Goal: Task Accomplishment & Management: Manage account settings

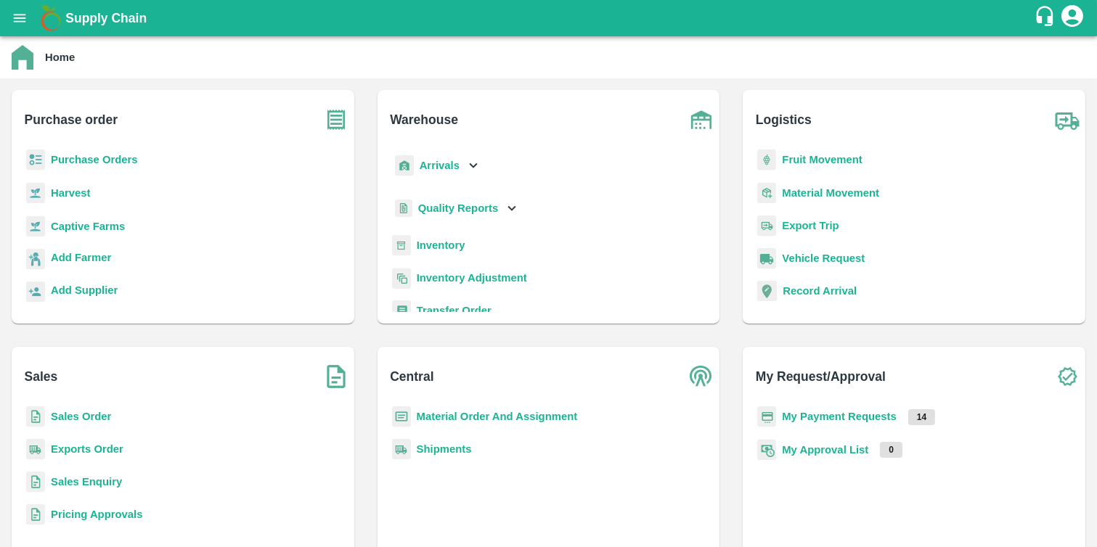
scroll to position [7, 0]
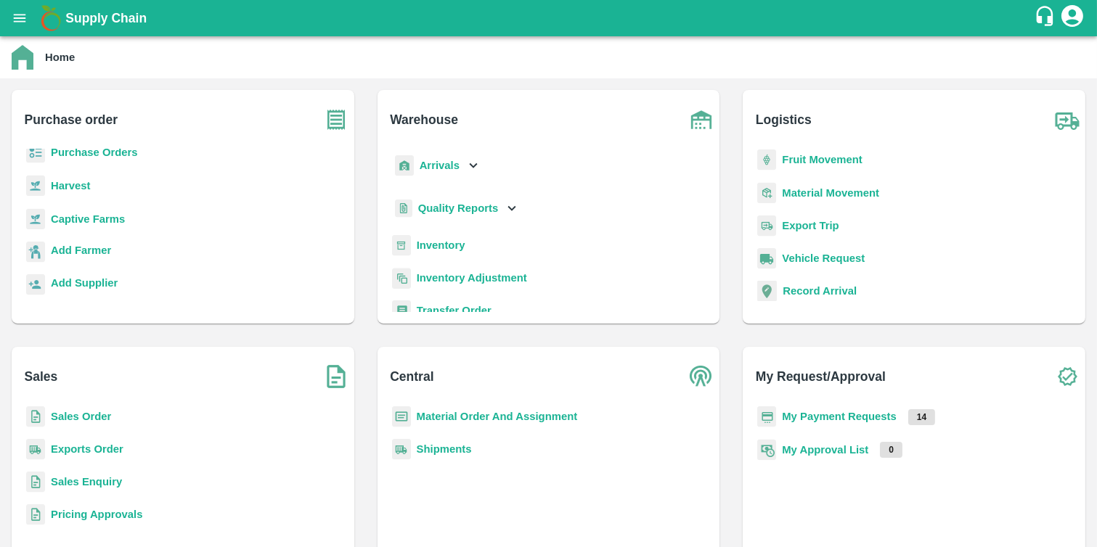
click at [109, 155] on b "Purchase Orders" at bounding box center [94, 153] width 87 height 12
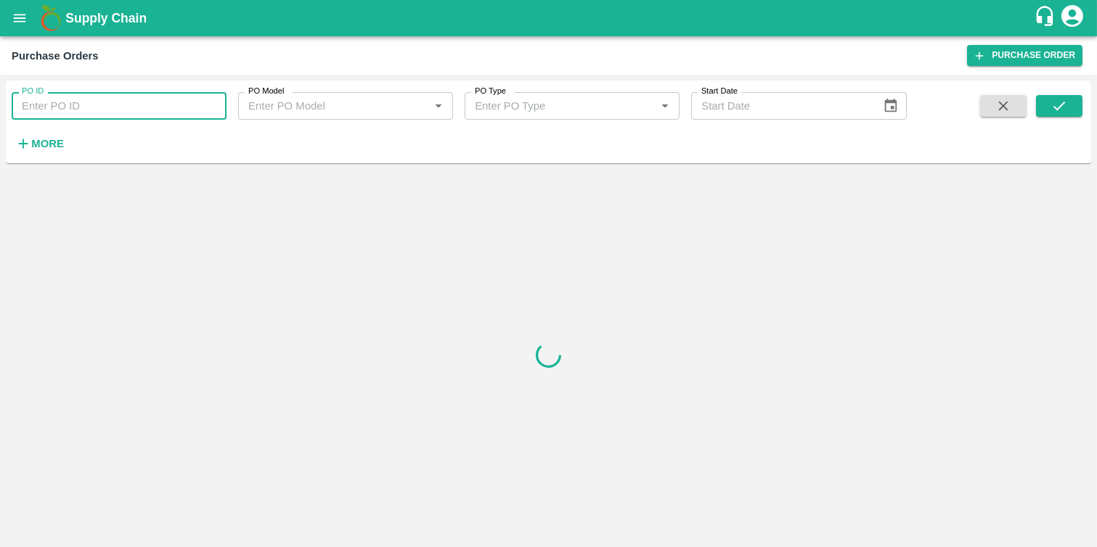
click at [136, 107] on input "PO ID" at bounding box center [119, 106] width 215 height 28
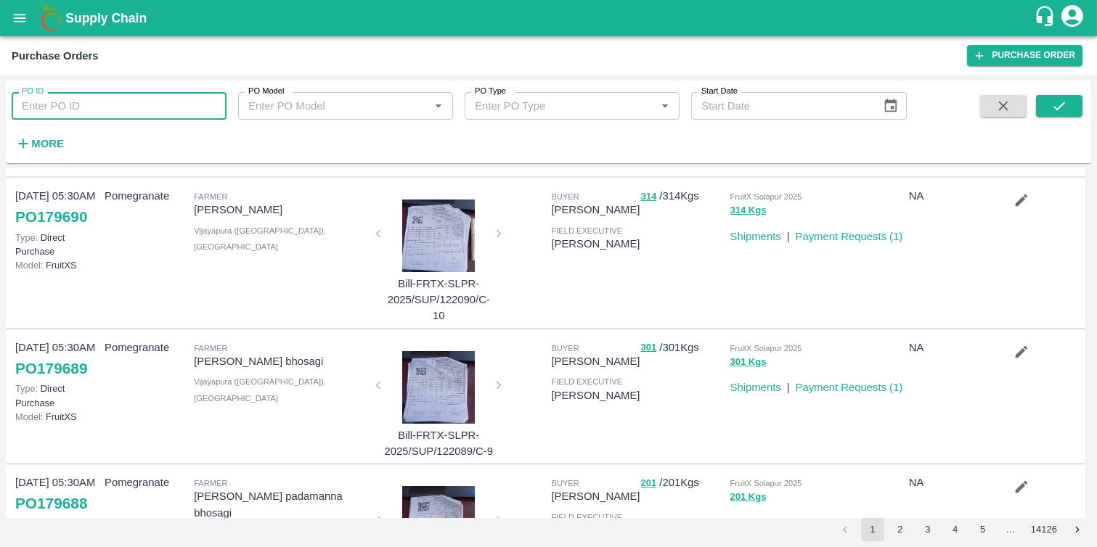
scroll to position [162, 0]
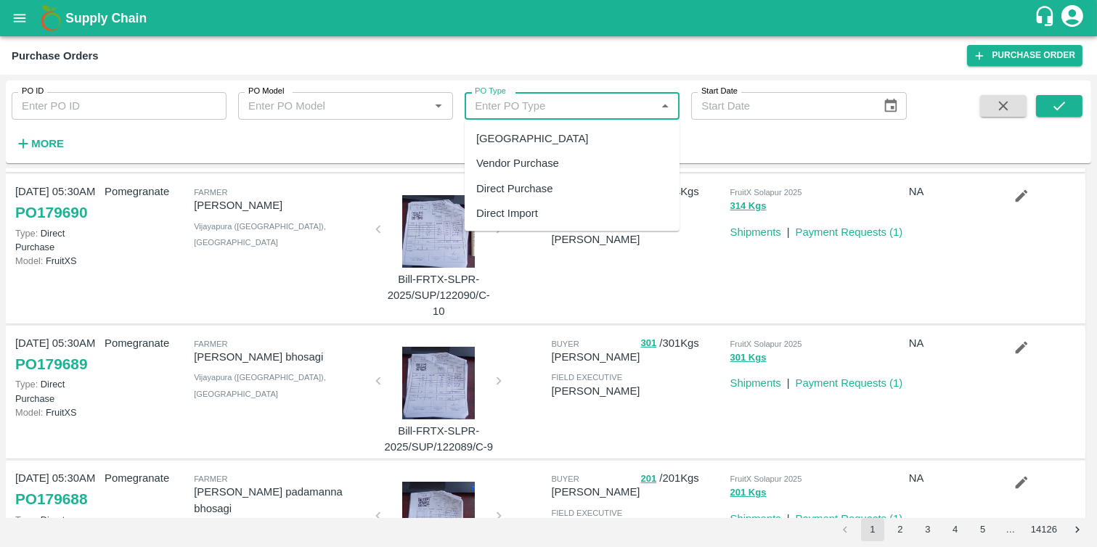
click at [572, 105] on input "PO Type" at bounding box center [560, 106] width 182 height 19
click at [433, 97] on div at bounding box center [437, 106] width 17 height 19
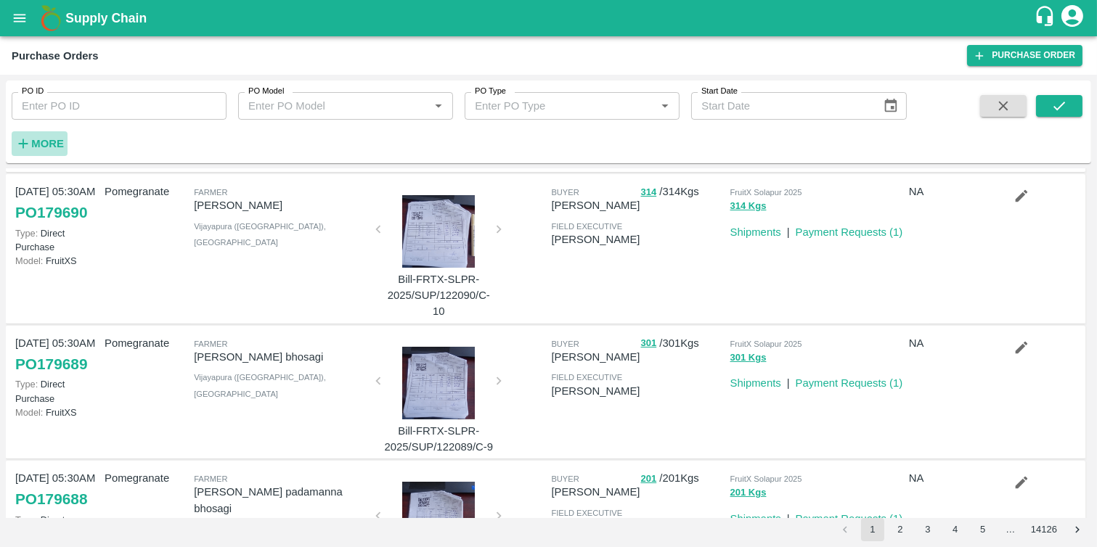
click at [49, 139] on strong "More" at bounding box center [47, 144] width 33 height 12
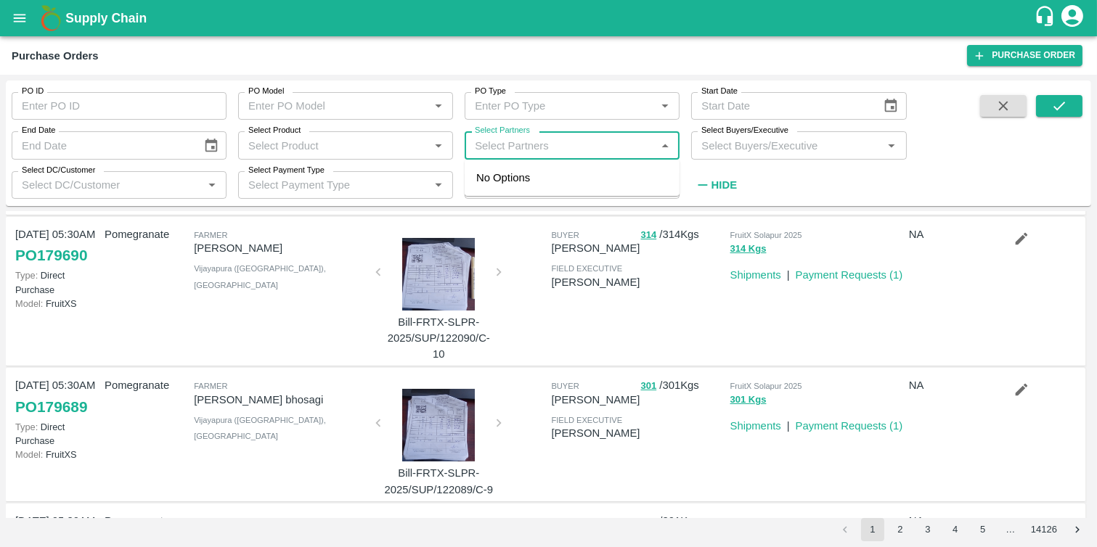
click at [485, 146] on input "Select Partners" at bounding box center [560, 145] width 182 height 19
paste input "9552929569"
type input "9552929569"
click at [534, 198] on div "Ashwinkumar radhakrishna gite-Chchondi, Ahmednagar-9552929569" at bounding box center [605, 186] width 176 height 33
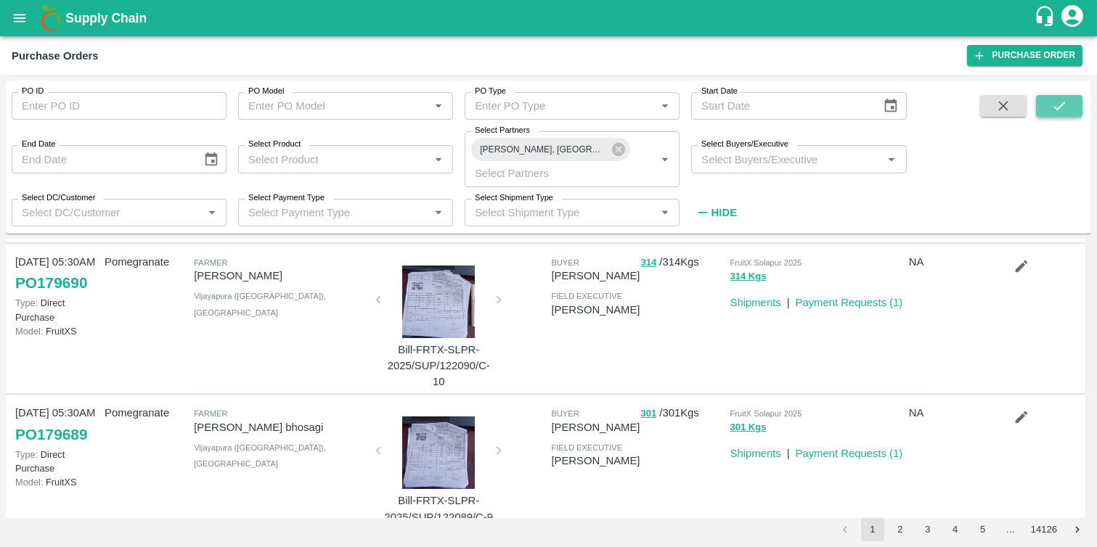
click at [1069, 102] on button "submit" at bounding box center [1059, 106] width 46 height 22
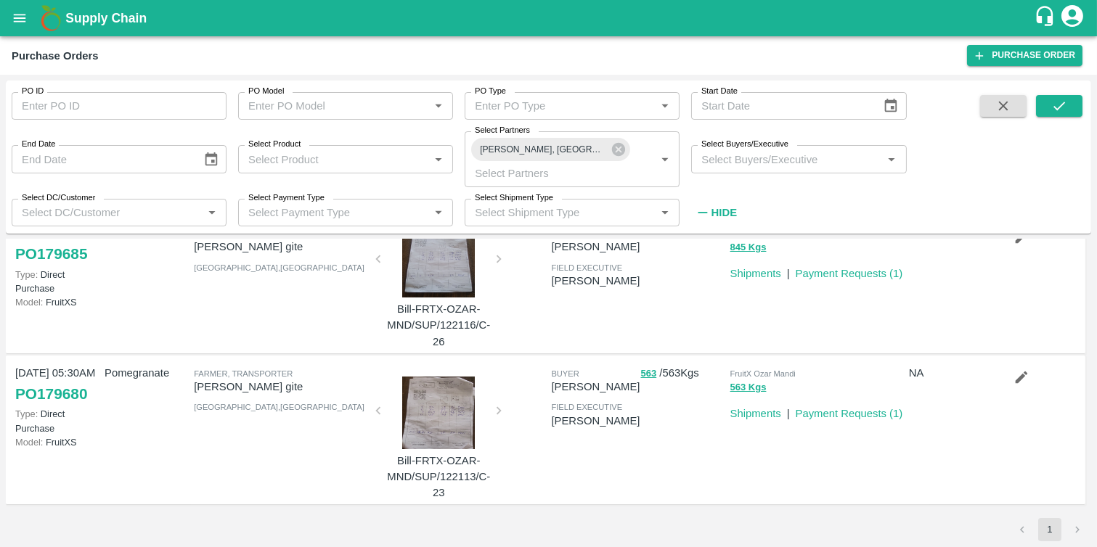
scroll to position [0, 0]
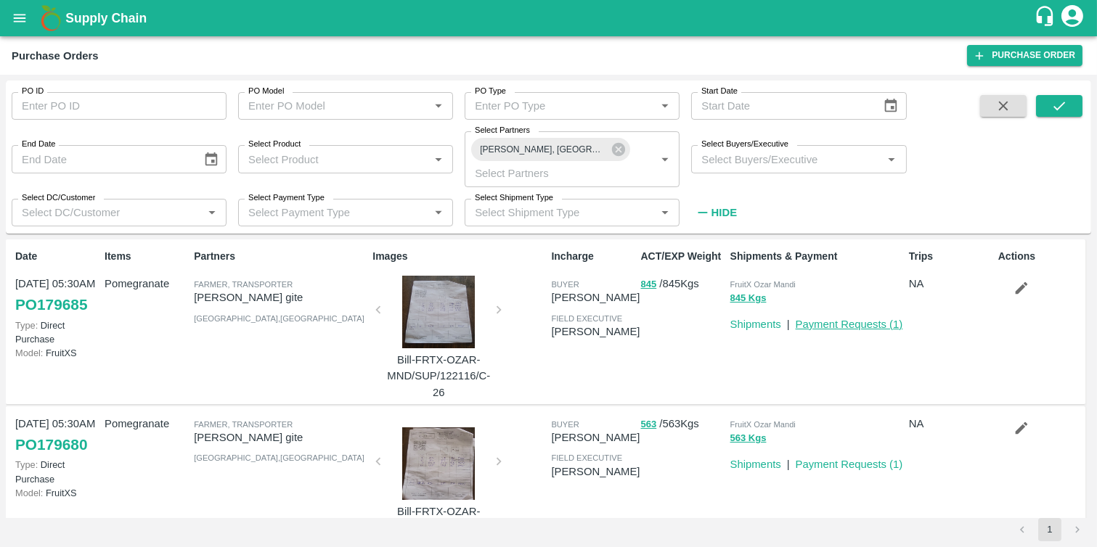
click at [796, 330] on link "Payment Requests ( 1 )" at bounding box center [849, 325] width 107 height 12
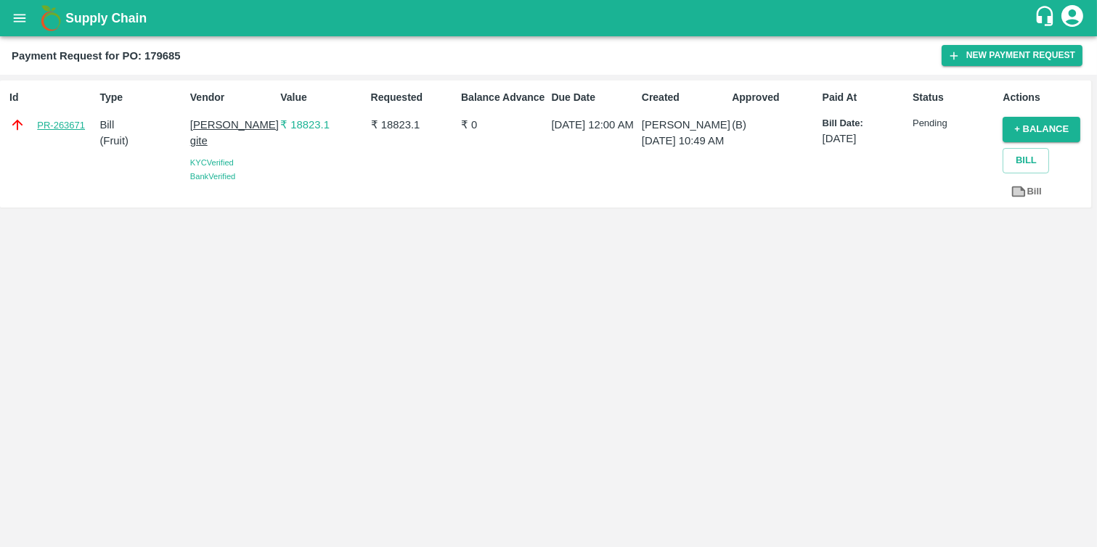
click at [59, 127] on link "PR-263671" at bounding box center [61, 125] width 48 height 15
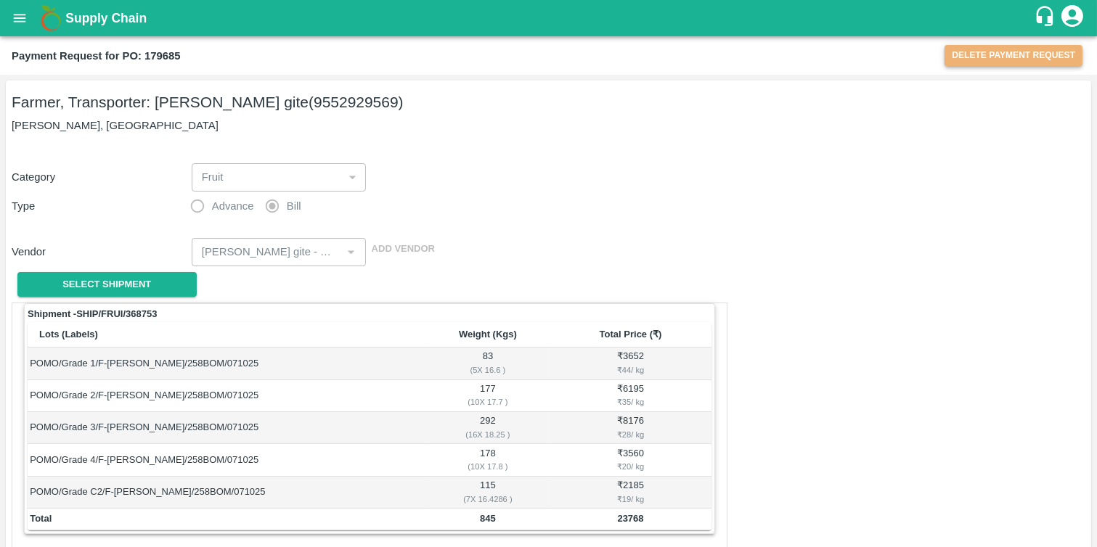
click at [993, 58] on button "Delete Payment Request" at bounding box center [1014, 55] width 138 height 21
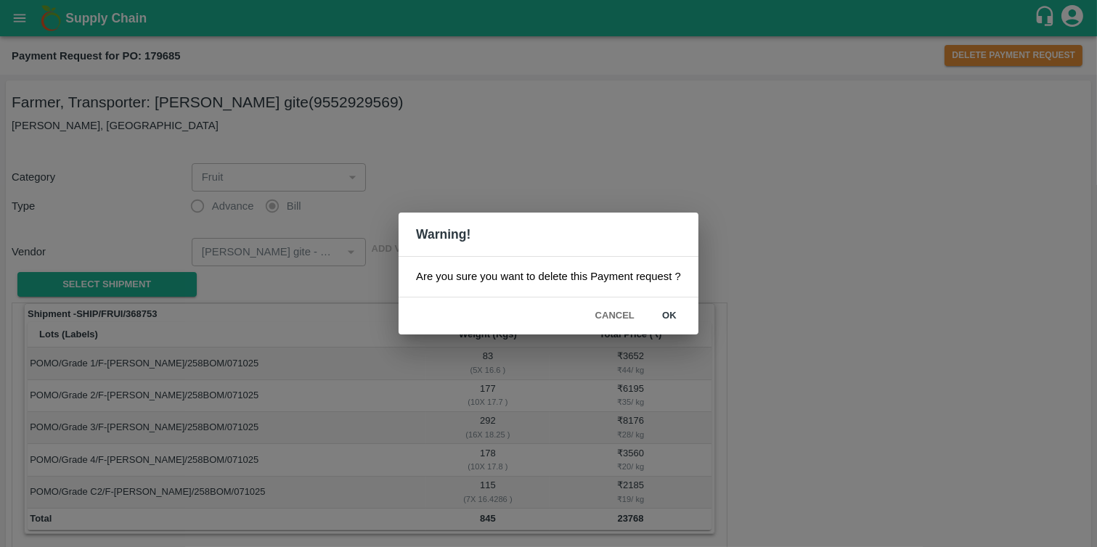
click at [669, 310] on button "ok" at bounding box center [669, 315] width 46 height 25
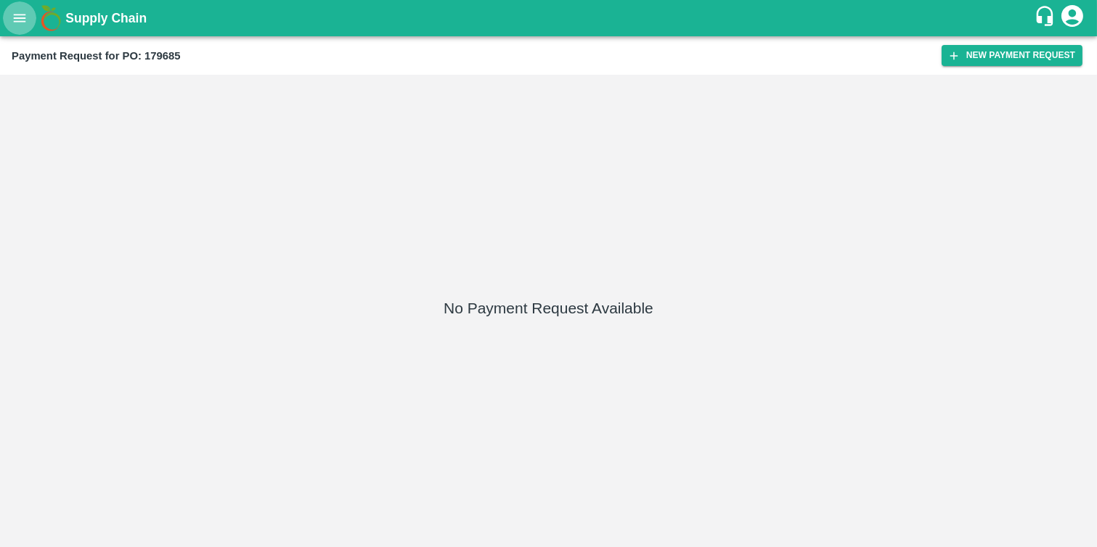
click at [12, 23] on icon "open drawer" at bounding box center [20, 18] width 16 height 16
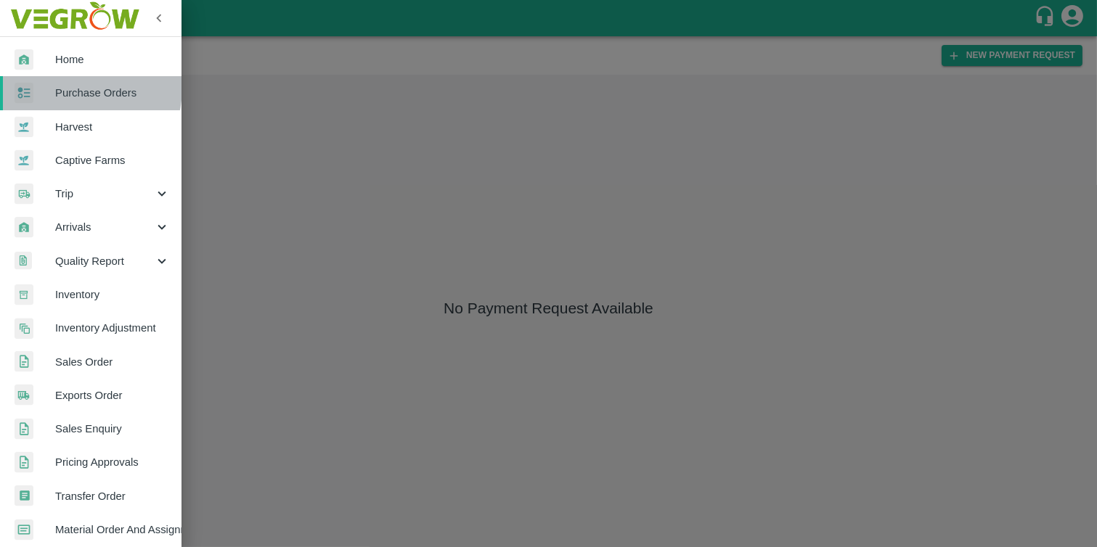
click at [62, 87] on span "Purchase Orders" at bounding box center [112, 93] width 115 height 16
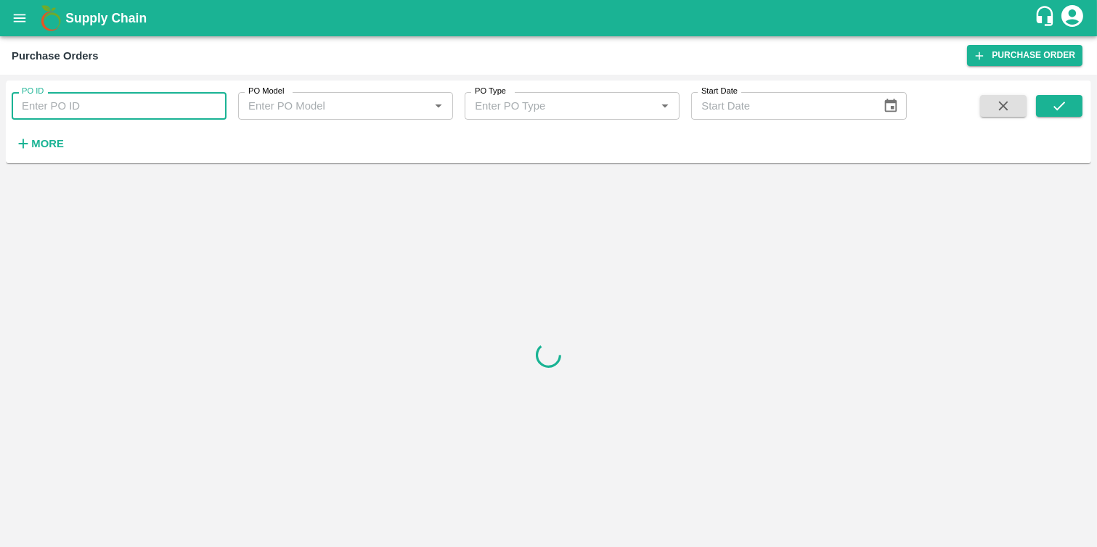
click at [73, 105] on input "PO ID" at bounding box center [119, 106] width 215 height 28
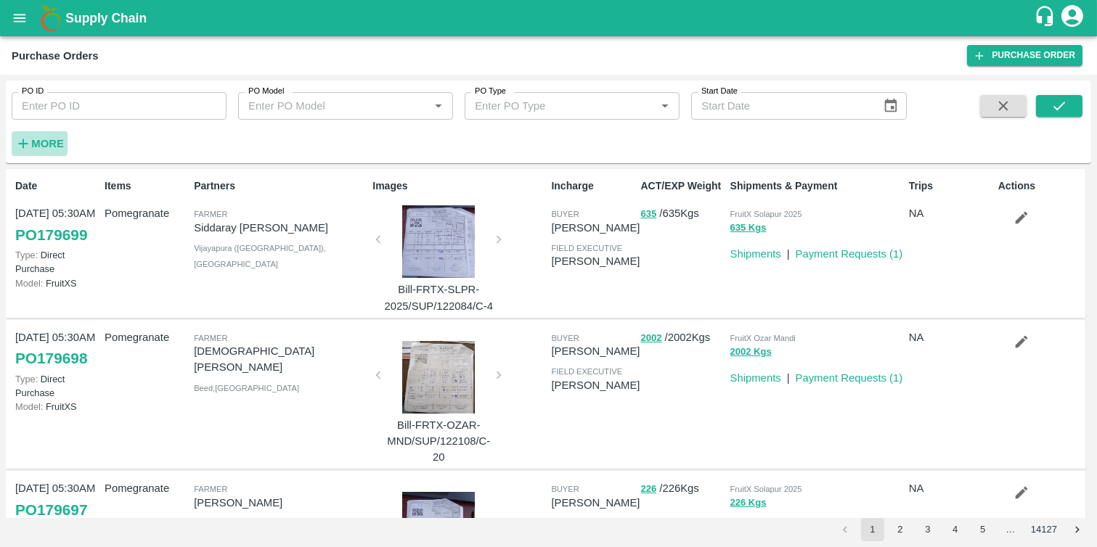
click at [33, 145] on strong "More" at bounding box center [47, 144] width 33 height 12
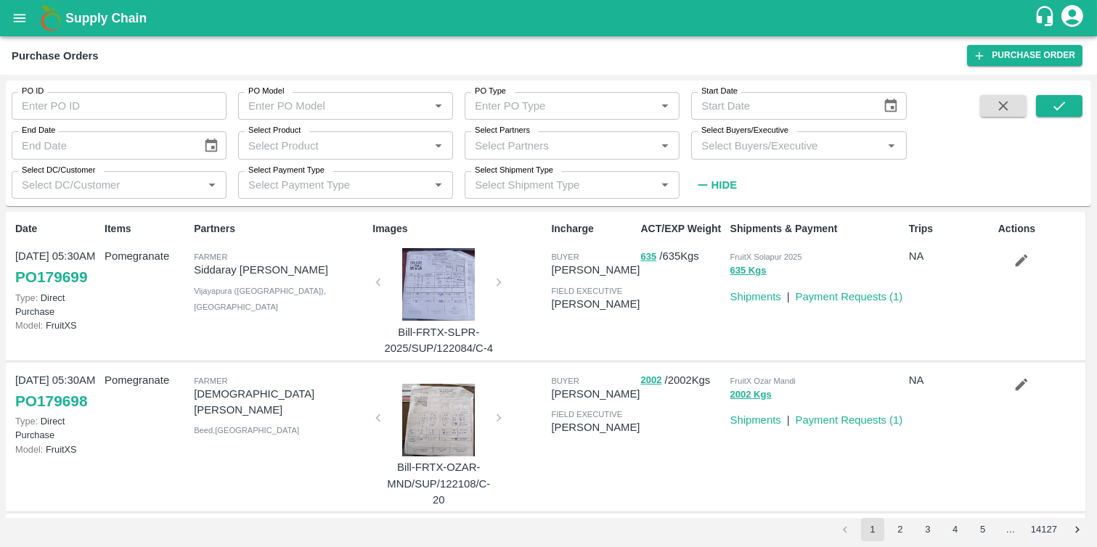
click at [720, 143] on input "Select Buyers/Executive" at bounding box center [787, 145] width 182 height 19
click at [501, 152] on input "Select Partners" at bounding box center [560, 145] width 182 height 19
paste input "9552929569"
type input "9552929569"
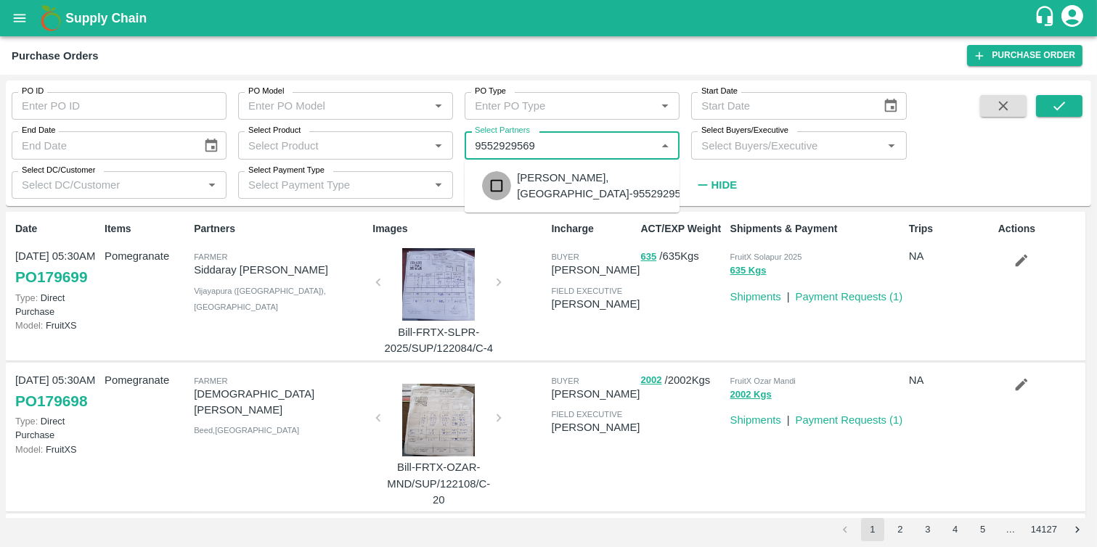
click at [502, 192] on input "checkbox" at bounding box center [496, 185] width 29 height 29
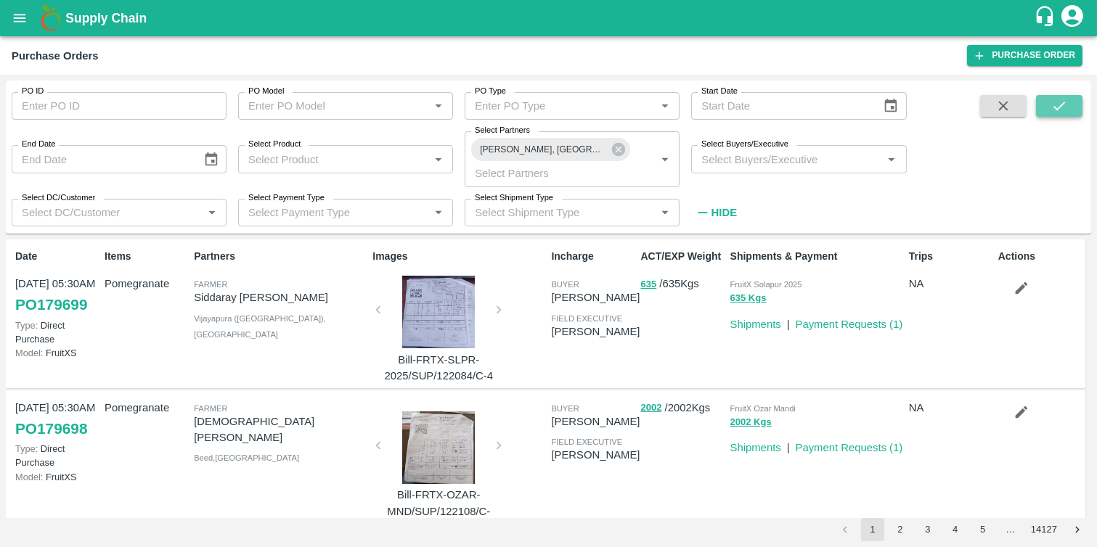
click at [1049, 106] on button "submit" at bounding box center [1059, 106] width 46 height 22
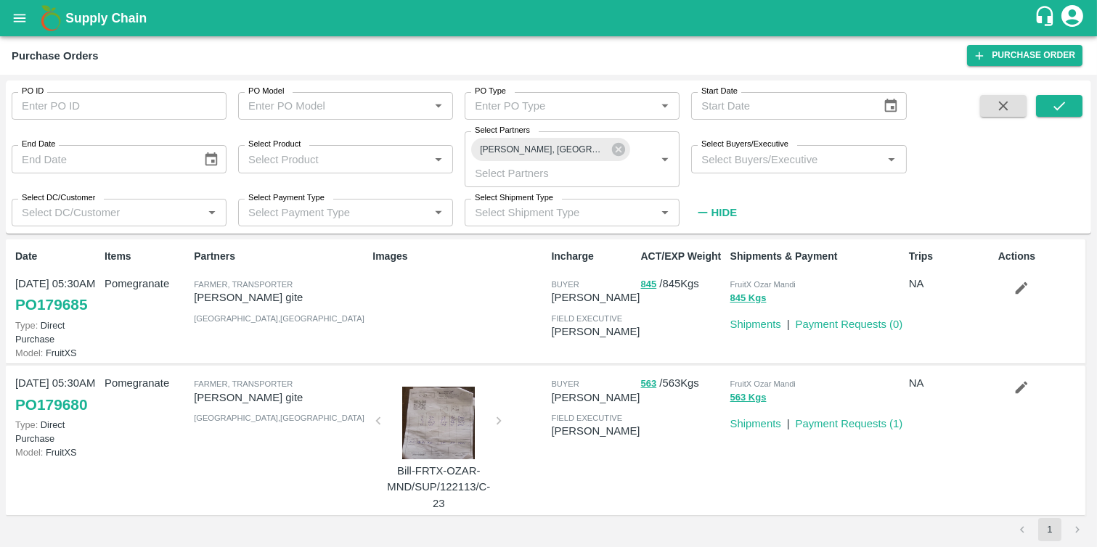
click at [46, 301] on link "PO 179685" at bounding box center [51, 305] width 72 height 26
click at [1019, 286] on icon "button" at bounding box center [1022, 288] width 12 height 12
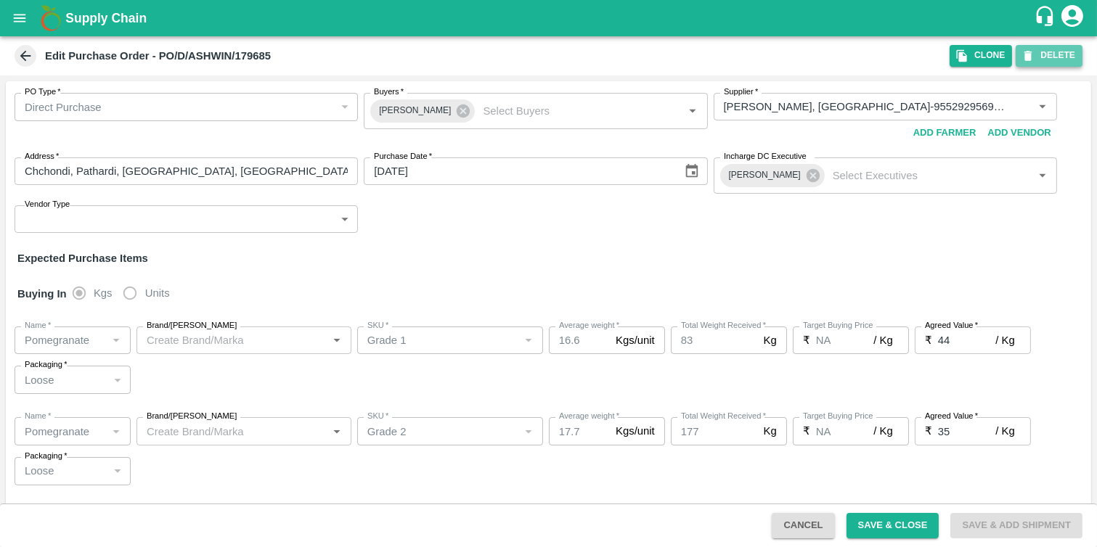
click at [1044, 52] on button "DELETE" at bounding box center [1049, 55] width 67 height 21
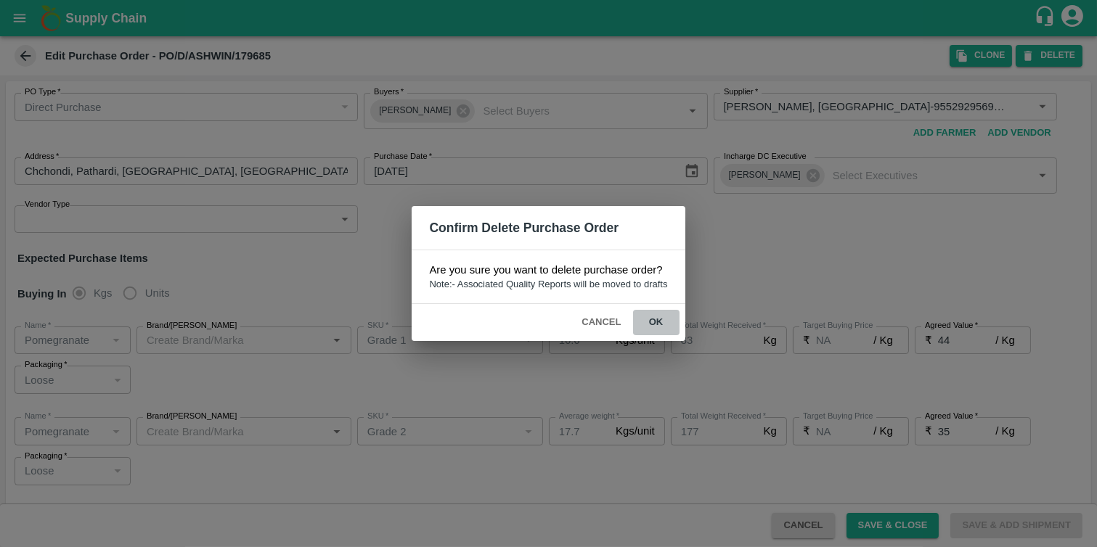
click at [654, 321] on button "ok" at bounding box center [656, 322] width 46 height 25
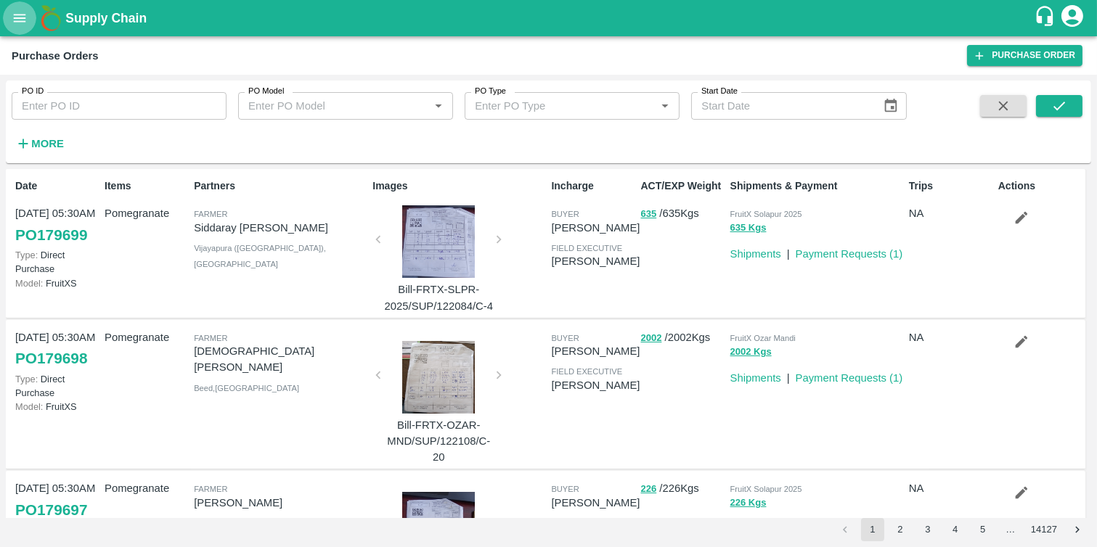
click at [22, 15] on icon "open drawer" at bounding box center [20, 18] width 12 height 8
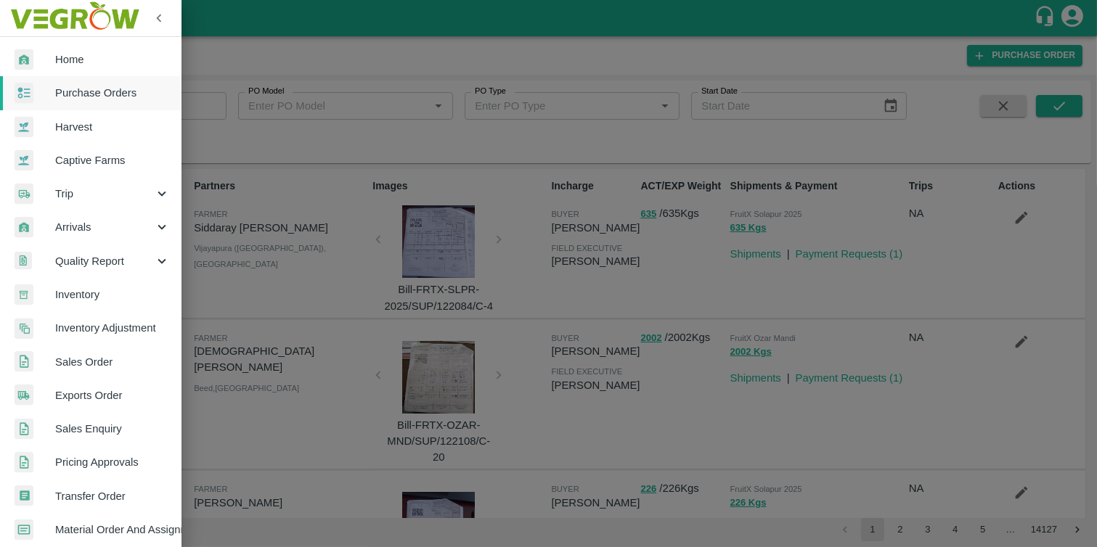
click at [335, 49] on div at bounding box center [548, 273] width 1097 height 547
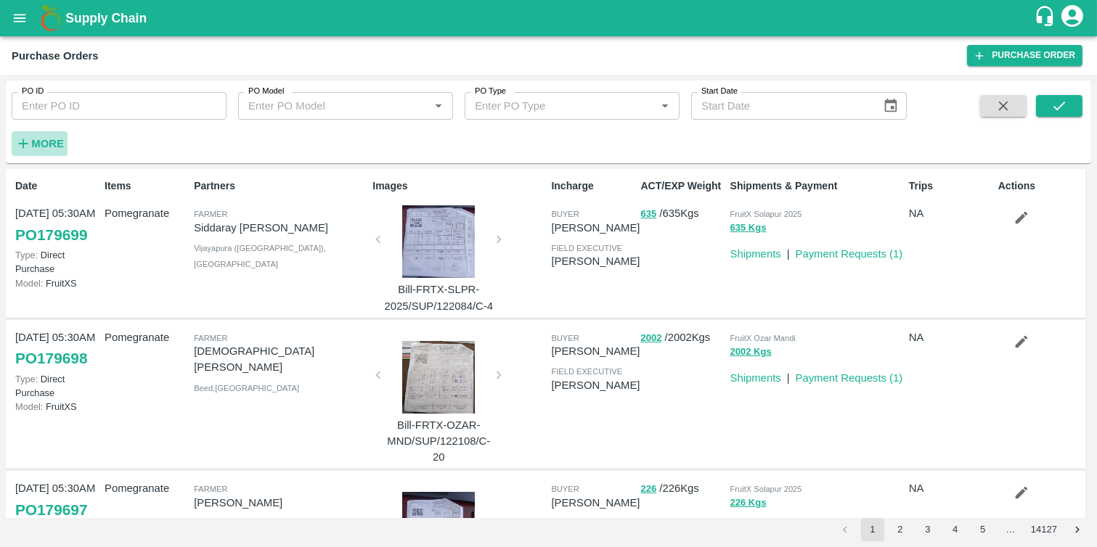
click at [49, 151] on h6 "More" at bounding box center [47, 143] width 33 height 19
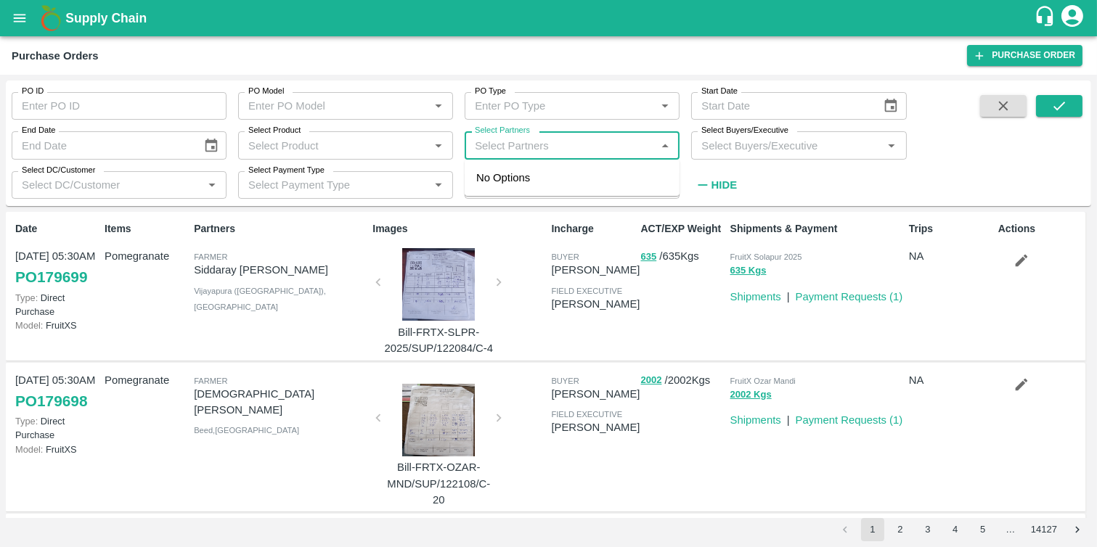
click at [534, 140] on input "Select Partners" at bounding box center [560, 145] width 182 height 19
paste input "9765615556"
type input "9765615556"
click at [545, 182] on div "[PERSON_NAME], [GEOGRAPHIC_DATA]-9765615556" at bounding box center [605, 186] width 176 height 33
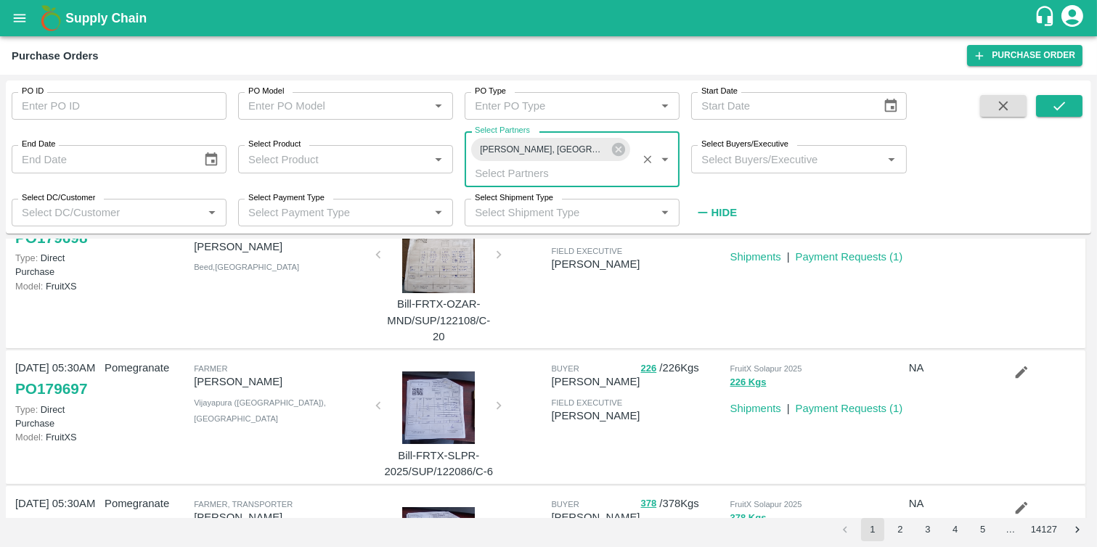
scroll to position [185, 0]
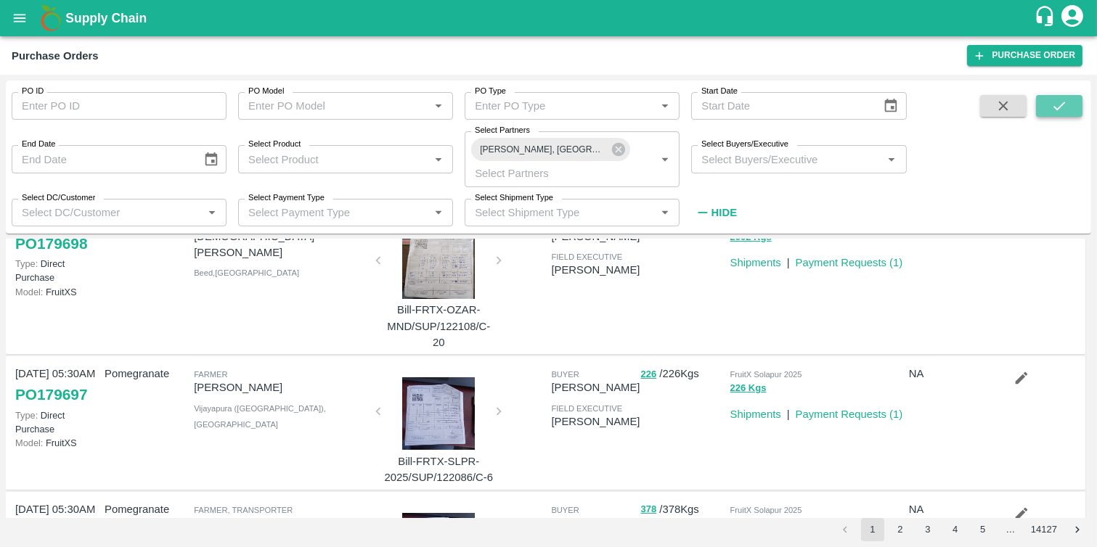
click at [1057, 105] on icon "submit" at bounding box center [1059, 106] width 16 height 16
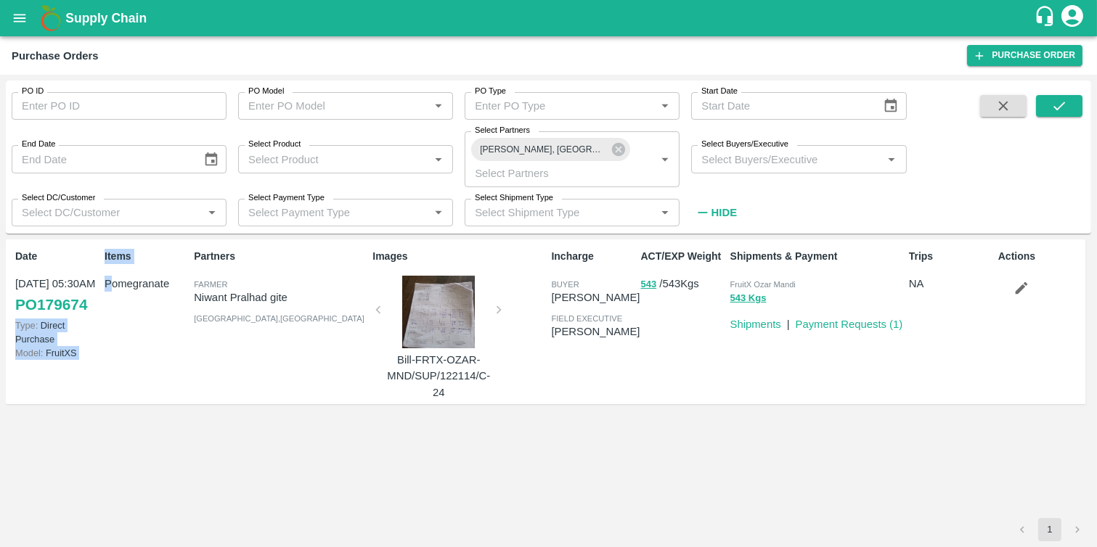
drag, startPoint x: 111, startPoint y: 302, endPoint x: 13, endPoint y: 300, distance: 98.0
click at [13, 300] on div "Date 07 Oct, 05:30AM PO 179674 Type: Direct Purchase Model: FruitXS Items Pomeg…" at bounding box center [546, 323] width 1080 height 166
drag, startPoint x: 13, startPoint y: 300, endPoint x: 100, endPoint y: 312, distance: 88.0
click at [100, 312] on div "Date 07 Oct, 05:30AM PO 179674 Type: Direct Purchase Model: FruitXS Items Pomeg…" at bounding box center [546, 323] width 1080 height 166
click at [1026, 288] on icon "button" at bounding box center [1022, 288] width 16 height 16
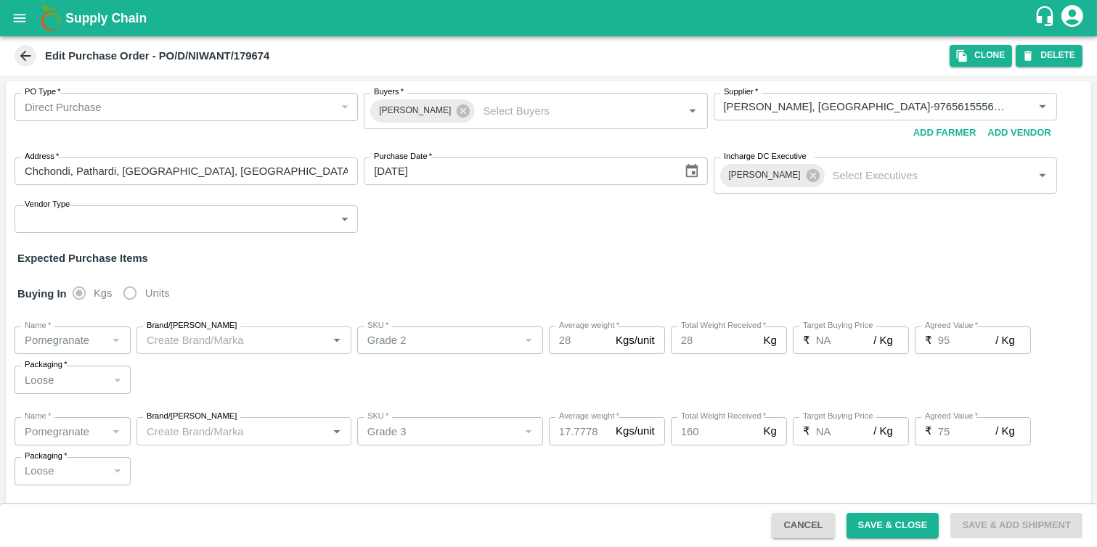
click at [22, 53] on icon at bounding box center [25, 56] width 16 height 16
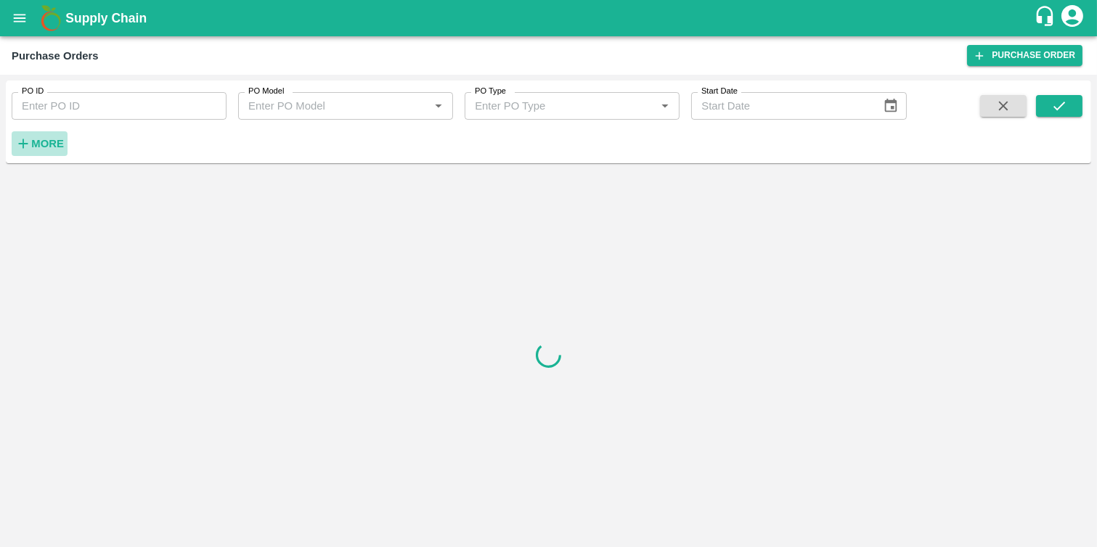
click at [46, 142] on strong "More" at bounding box center [47, 144] width 33 height 12
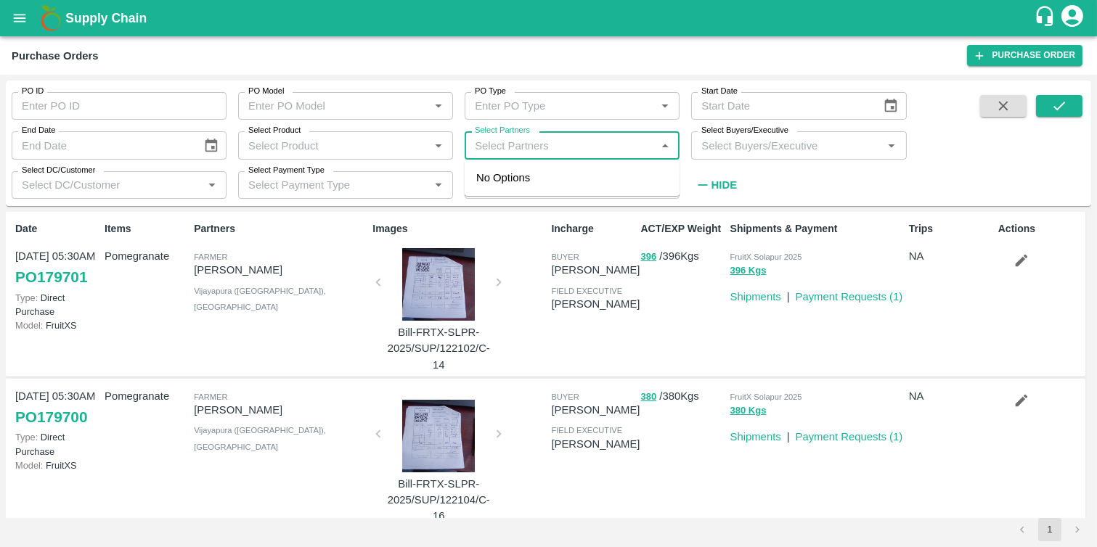
click at [524, 147] on input "Select Partners" at bounding box center [560, 145] width 182 height 19
paste input "9765615556"
type input "9765615556"
click at [570, 179] on div "[PERSON_NAME], [GEOGRAPHIC_DATA]-9765615556" at bounding box center [605, 186] width 176 height 33
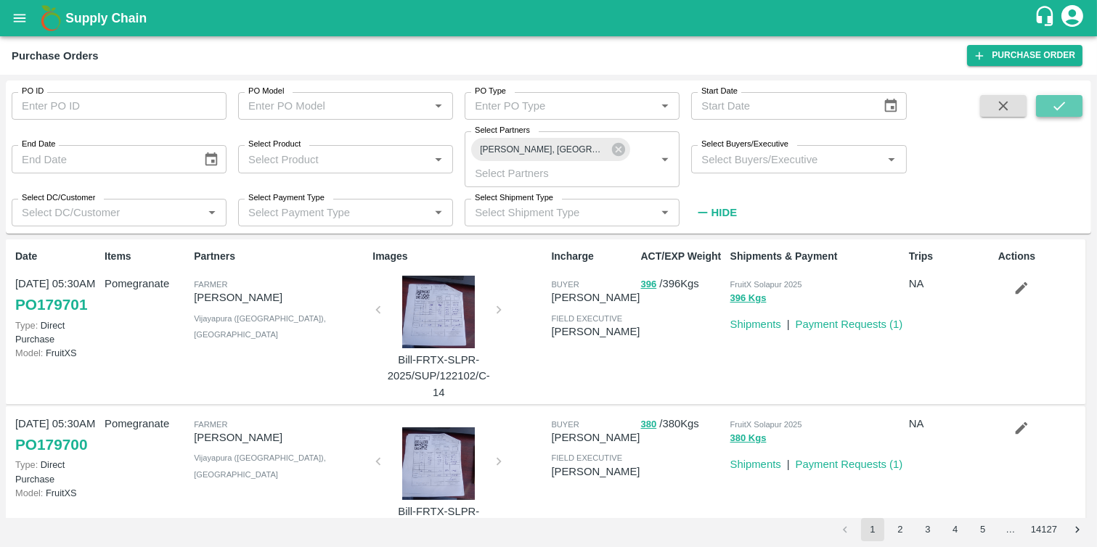
click at [1070, 105] on button "submit" at bounding box center [1059, 106] width 46 height 22
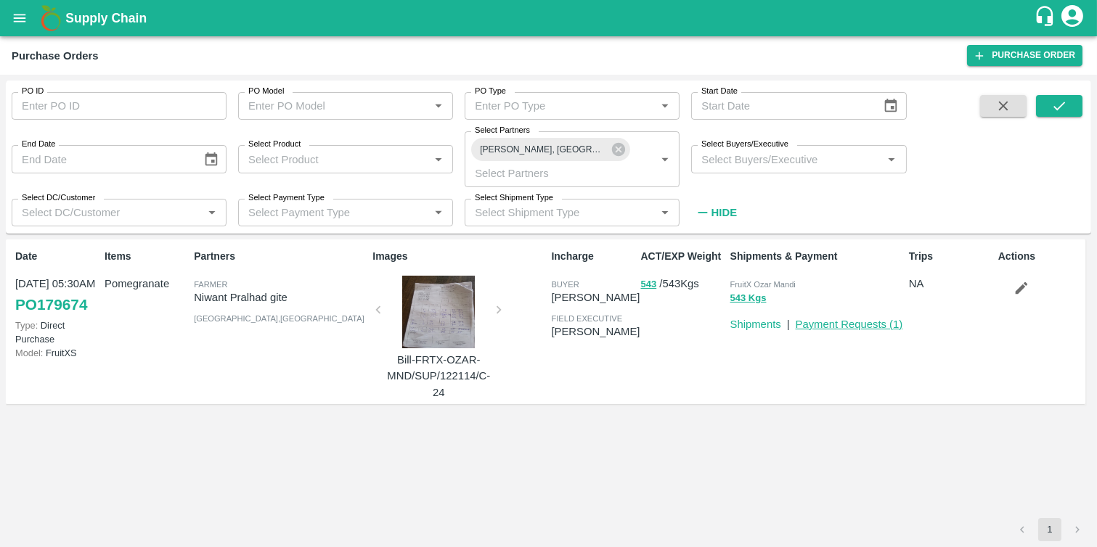
click at [817, 327] on link "Payment Requests ( 1 )" at bounding box center [849, 325] width 107 height 12
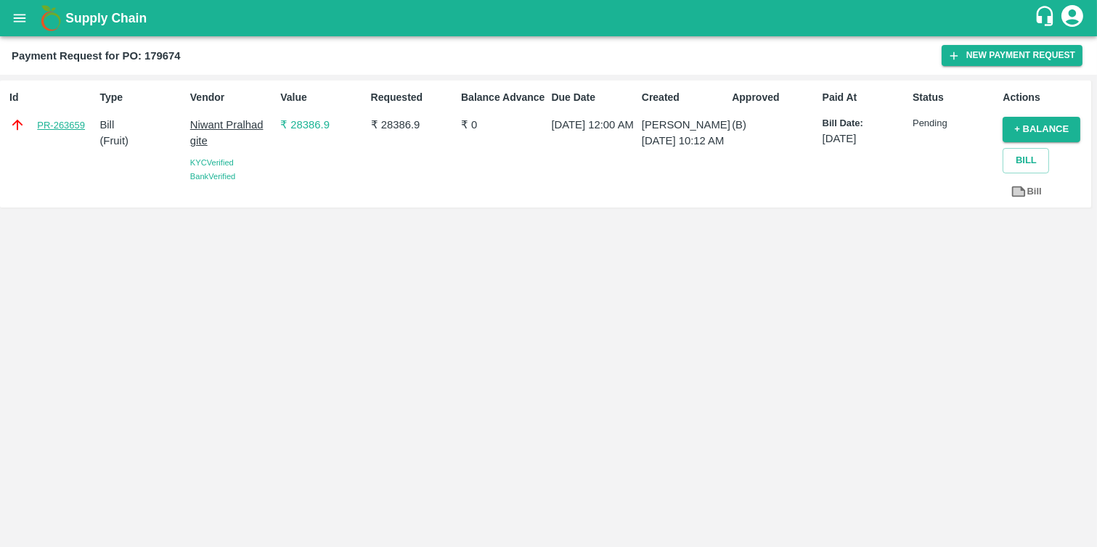
click at [61, 126] on link "PR-263659" at bounding box center [61, 125] width 48 height 15
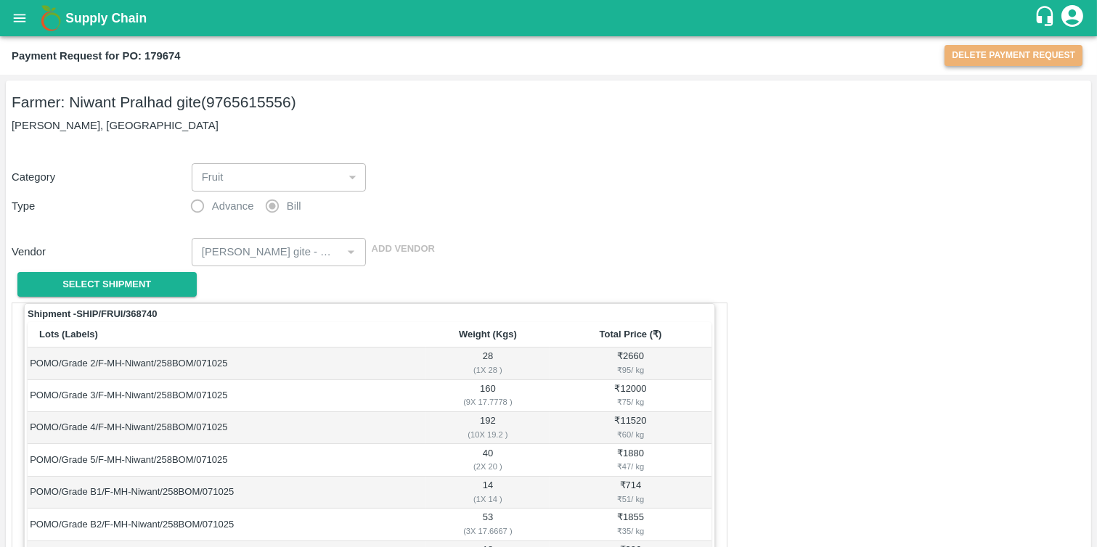
click at [988, 52] on button "Delete Payment Request" at bounding box center [1014, 55] width 138 height 21
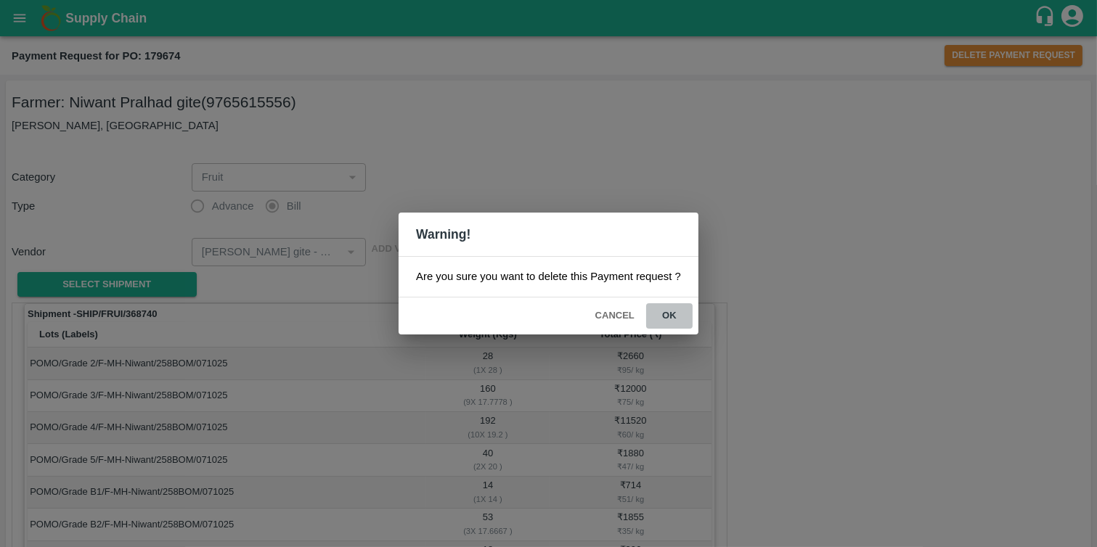
click at [672, 316] on button "ok" at bounding box center [669, 315] width 46 height 25
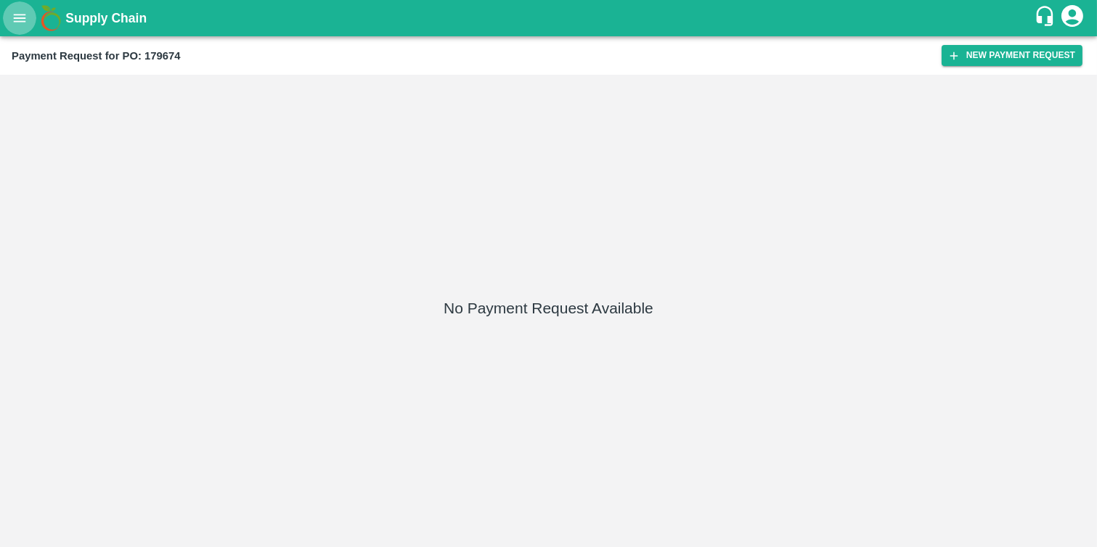
click at [8, 17] on button "open drawer" at bounding box center [19, 17] width 33 height 33
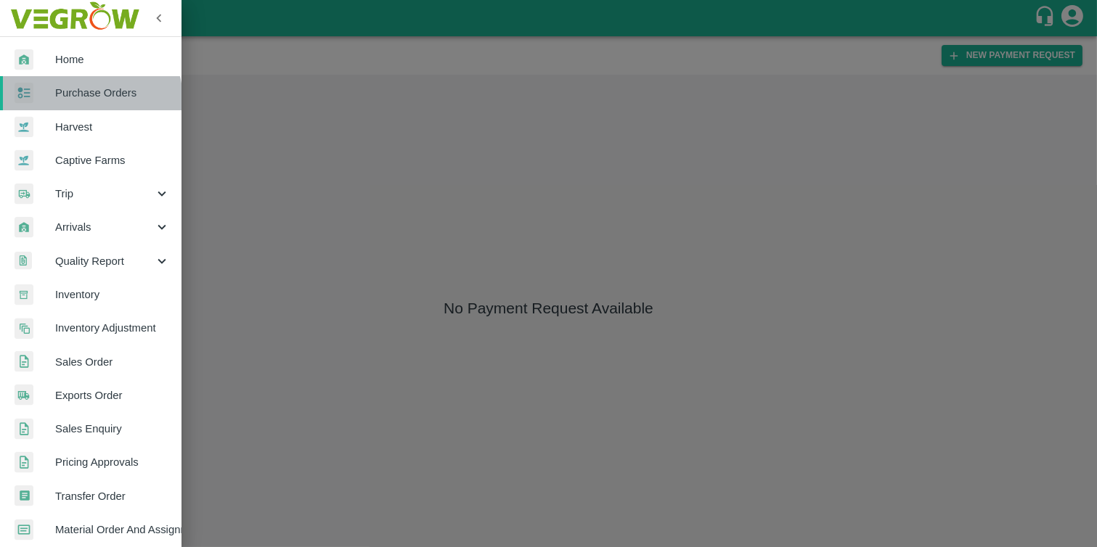
click at [86, 100] on span "Purchase Orders" at bounding box center [112, 93] width 115 height 16
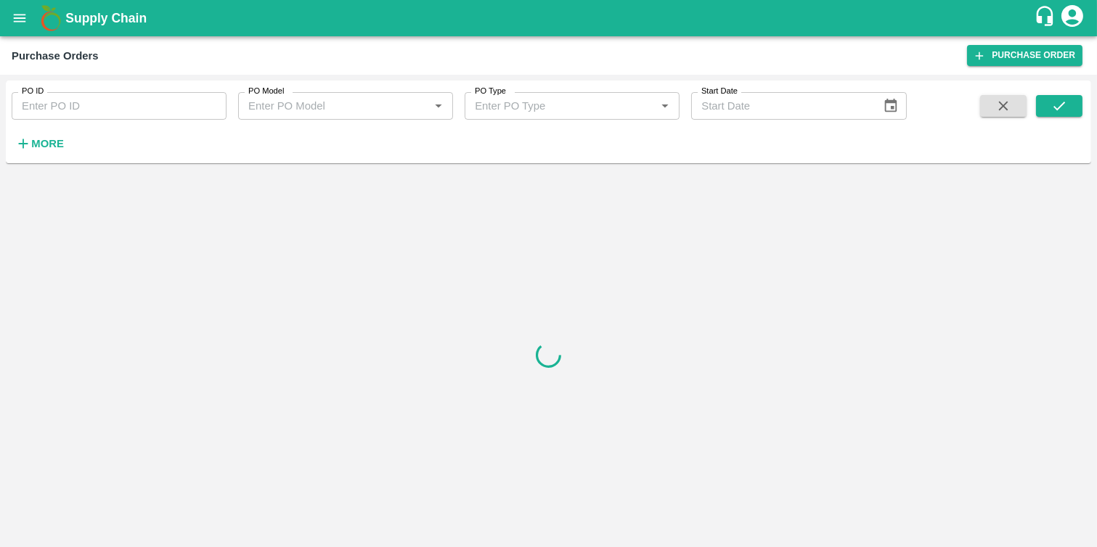
click at [55, 148] on strong "More" at bounding box center [47, 144] width 33 height 12
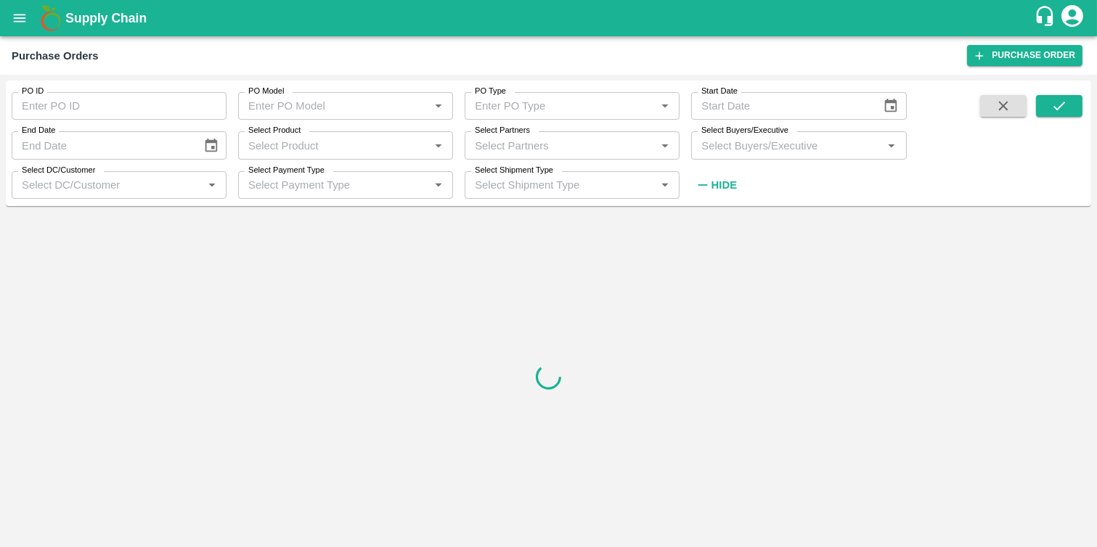
click at [716, 147] on input "Select Buyers/Executive" at bounding box center [787, 145] width 182 height 19
click at [518, 150] on input "Select Partners" at bounding box center [560, 145] width 182 height 19
paste input "9765615556"
type input "9765615556"
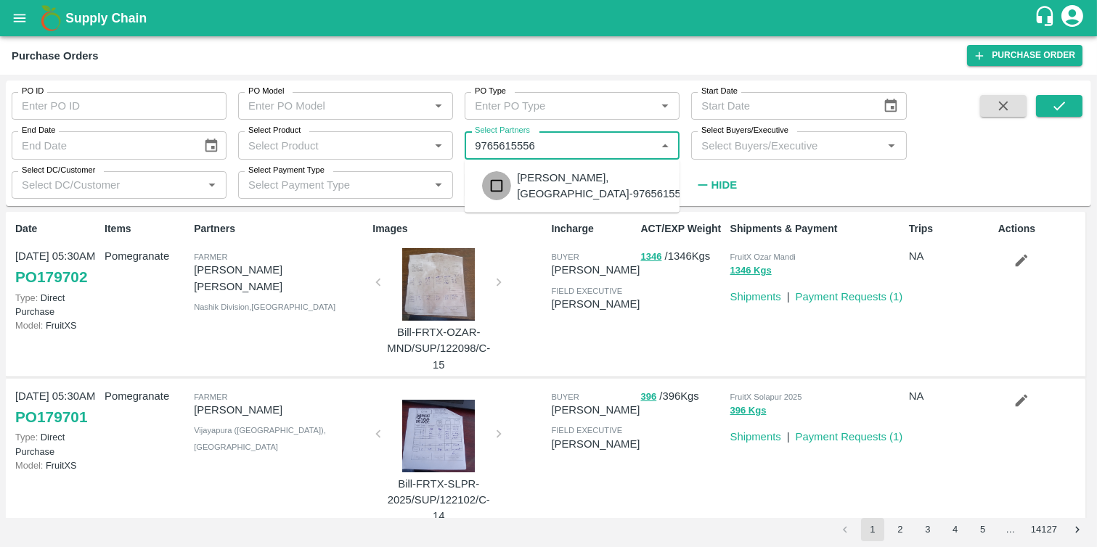
click at [491, 191] on input "checkbox" at bounding box center [496, 185] width 29 height 29
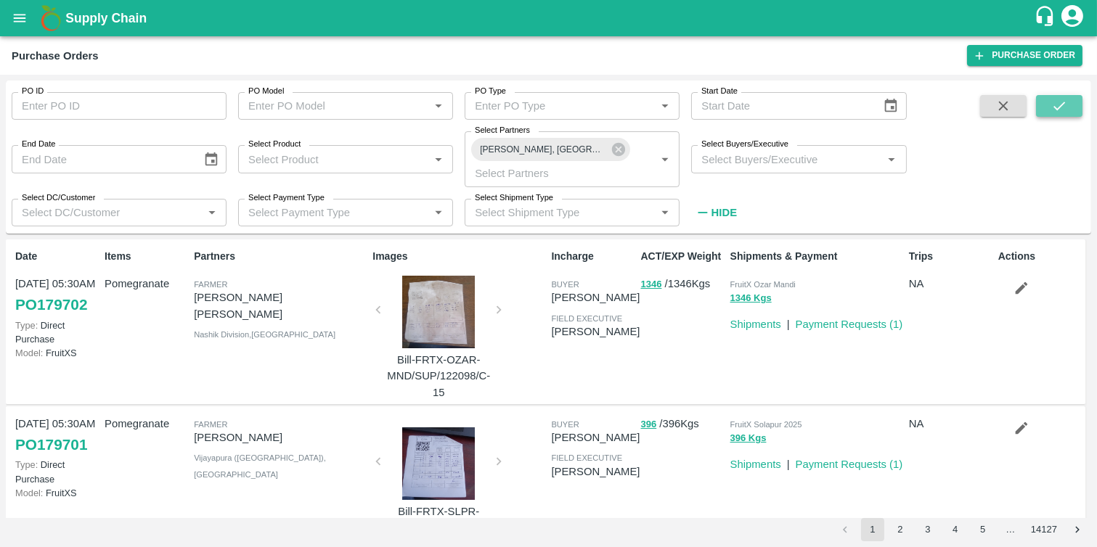
click at [1057, 98] on icon "submit" at bounding box center [1059, 106] width 16 height 16
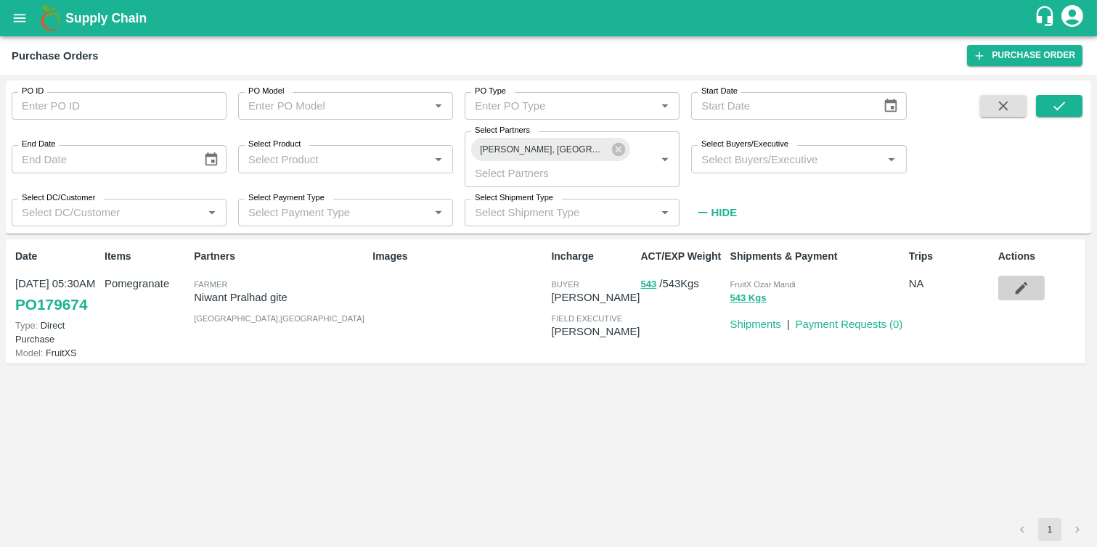
click at [1018, 292] on icon "button" at bounding box center [1022, 288] width 12 height 12
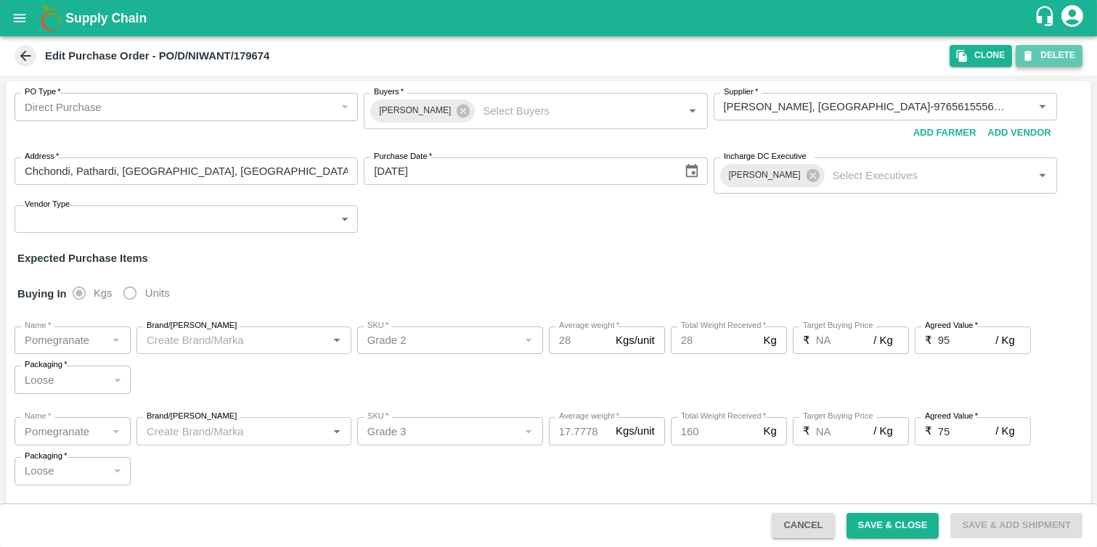
click at [1048, 54] on button "DELETE" at bounding box center [1049, 55] width 67 height 21
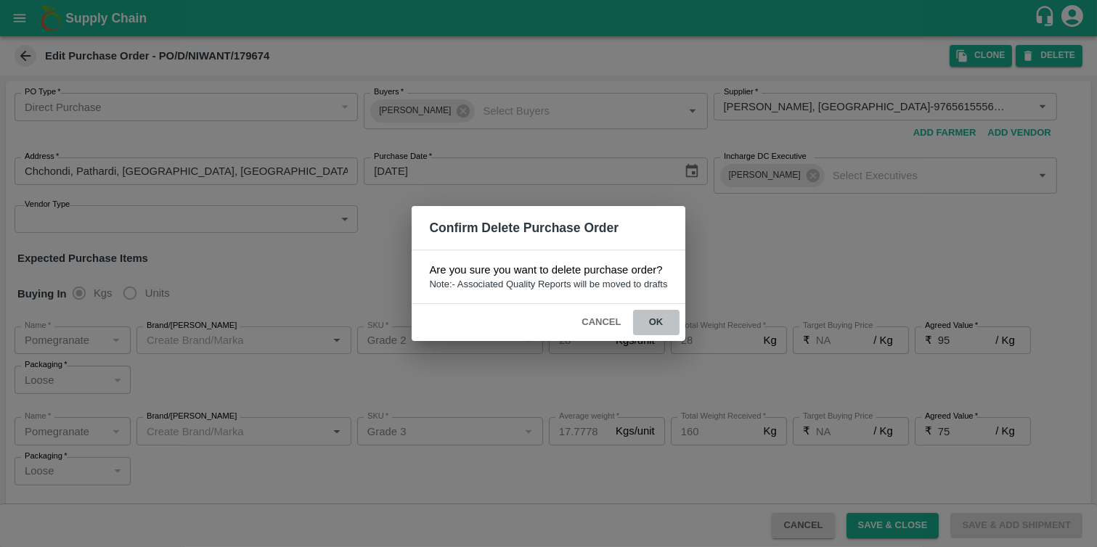
click at [650, 324] on button "ok" at bounding box center [656, 322] width 46 height 25
click at [661, 325] on button "ok" at bounding box center [656, 322] width 46 height 25
